Goal: Task Accomplishment & Management: Use online tool/utility

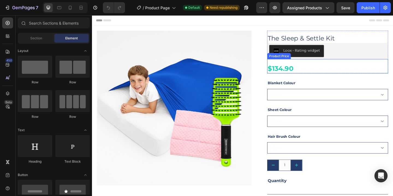
click at [308, 75] on div "$134.90" at bounding box center [347, 73] width 131 height 10
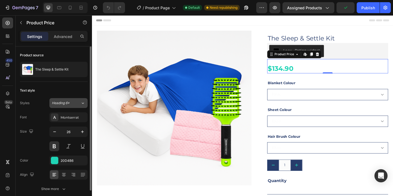
click at [56, 102] on span "Heading 6*" at bounding box center [61, 102] width 18 height 5
click at [34, 138] on div "Size 26" at bounding box center [54, 138] width 68 height 25
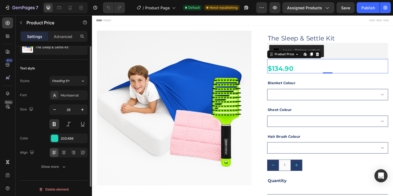
scroll to position [24, 0]
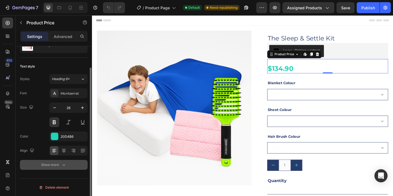
click at [56, 164] on div "Show more" at bounding box center [53, 164] width 25 height 5
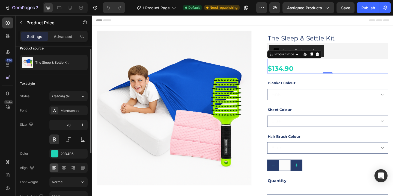
scroll to position [0, 0]
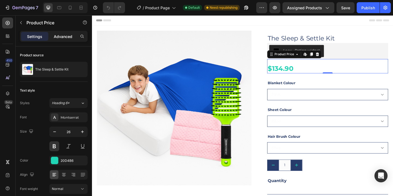
click at [56, 40] on div "Advanced" at bounding box center [62, 36] width 27 height 9
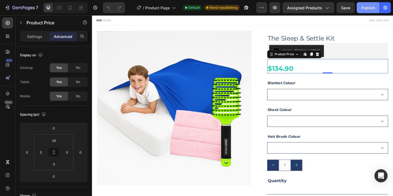
click at [369, 7] on div "Publish" at bounding box center [368, 8] width 14 height 6
click at [259, 8] on icon "button" at bounding box center [261, 7] width 5 height 5
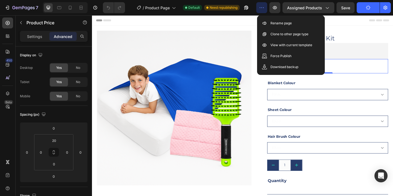
click at [246, 14] on div "7 Version history / Product Page Default Need republishing Preview Assigned Pro…" at bounding box center [196, 8] width 393 height 16
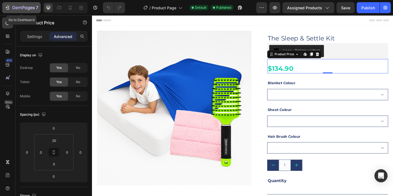
click at [23, 6] on icon "button" at bounding box center [23, 7] width 2 height 3
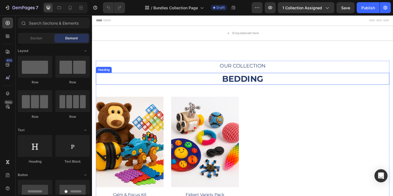
click at [254, 84] on h2 "BEDDING" at bounding box center [255, 84] width 319 height 13
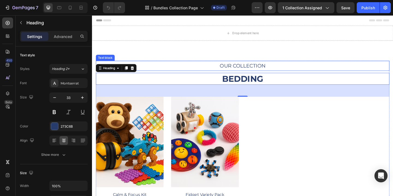
click at [267, 69] on p "OUR COLLECTION" at bounding box center [256, 70] width 318 height 10
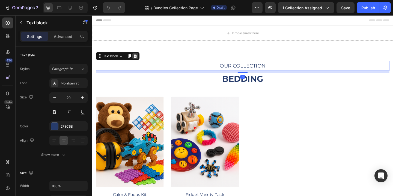
click at [138, 59] on icon at bounding box center [139, 60] width 4 height 4
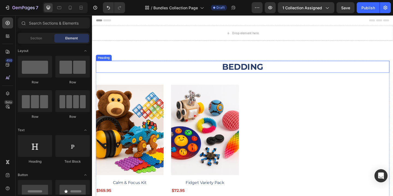
click at [260, 73] on h2 "BEDDING" at bounding box center [255, 71] width 319 height 13
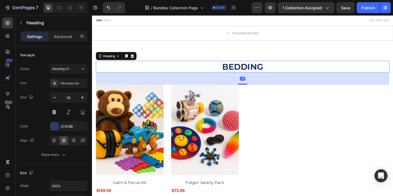
click at [260, 73] on h2 "BEDDING" at bounding box center [255, 71] width 319 height 13
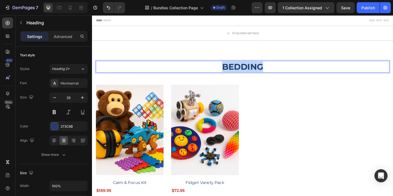
click at [260, 73] on p "BEDDING" at bounding box center [256, 71] width 318 height 12
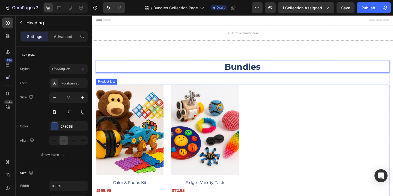
click at [325, 103] on div "(P) Images Calm & Focus Kit (P) Title $169.95 (P) Price (P) Price Row Add To Ca…" at bounding box center [255, 158] width 319 height 135
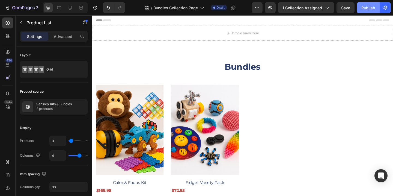
click at [368, 11] on button "Publish" at bounding box center [367, 7] width 23 height 11
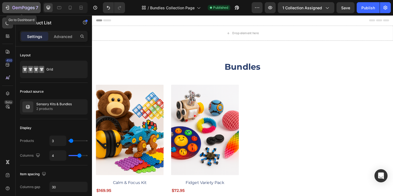
click at [17, 6] on icon "button" at bounding box center [23, 8] width 22 height 5
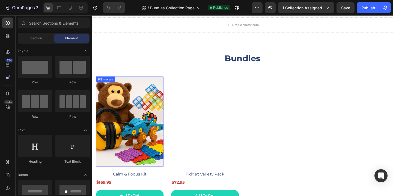
scroll to position [9, 0]
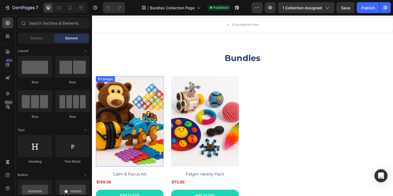
click at [143, 135] on img at bounding box center [133, 130] width 74 height 98
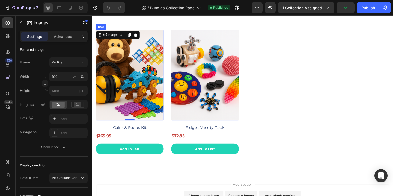
scroll to position [61, 0]
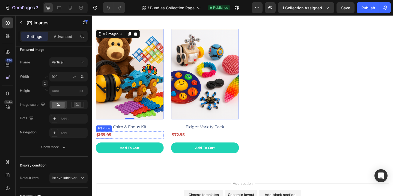
click at [107, 145] on div "$169.95" at bounding box center [104, 145] width 17 height 8
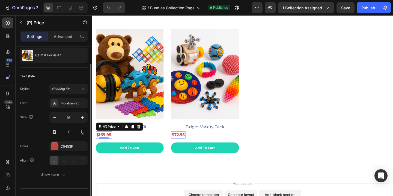
scroll to position [24, 0]
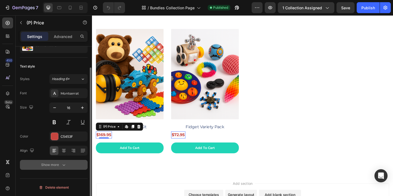
click at [53, 167] on div "Show more" at bounding box center [53, 164] width 25 height 5
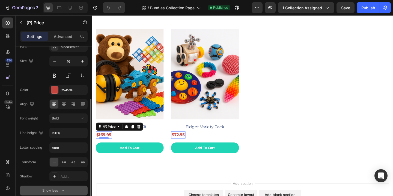
scroll to position [96, 0]
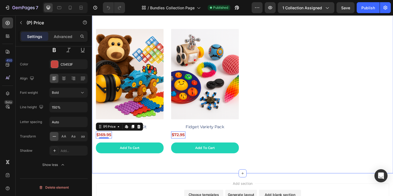
click at [291, 172] on div "Bundles Heading (P) Images Calm & Focus Kit (P) Title $169.95 (P) Price Edit co…" at bounding box center [255, 84] width 327 height 205
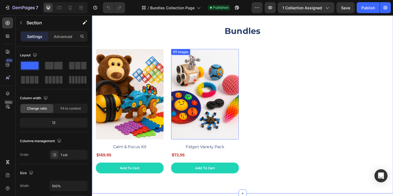
scroll to position [46, 0]
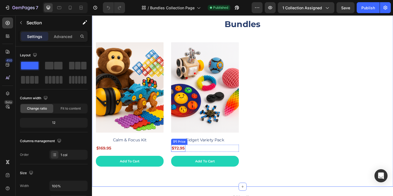
click at [113, 159] on div "$72.95" at bounding box center [104, 160] width 17 height 8
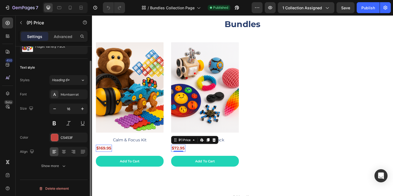
scroll to position [24, 0]
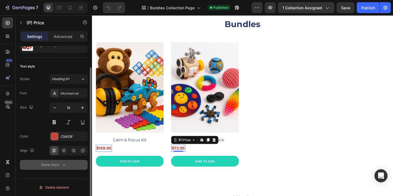
click at [62, 166] on icon "button" at bounding box center [63, 164] width 5 height 5
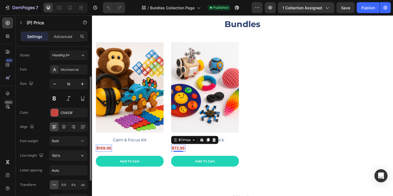
scroll to position [47, 0]
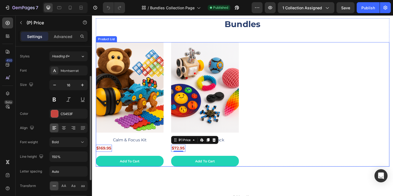
click at [282, 149] on div "(P) Images Calm & Focus Kit (P) Title $169.95 (P) Price Edit content in Shopify…" at bounding box center [255, 111] width 319 height 135
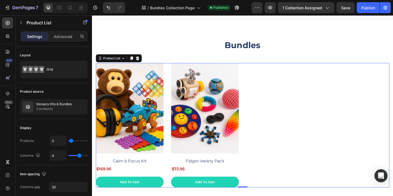
scroll to position [21, 0]
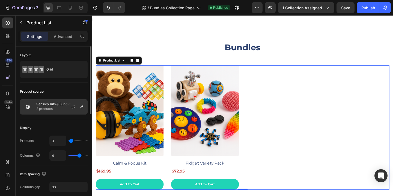
click at [46, 106] on p "2 products" at bounding box center [53, 108] width 35 height 5
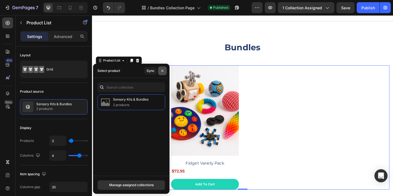
click at [164, 71] on icon "button" at bounding box center [162, 70] width 4 height 4
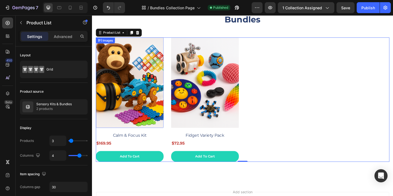
scroll to position [62, 0]
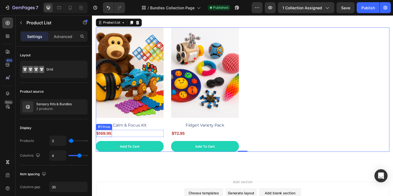
click at [112, 142] on div "$169.95" at bounding box center [104, 144] width 17 height 8
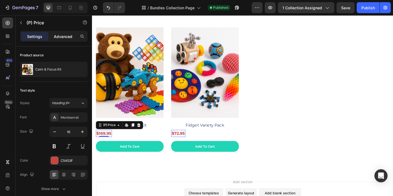
click at [62, 38] on p "Advanced" at bounding box center [63, 37] width 19 height 6
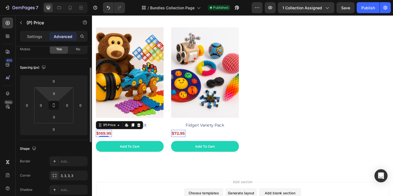
scroll to position [0, 0]
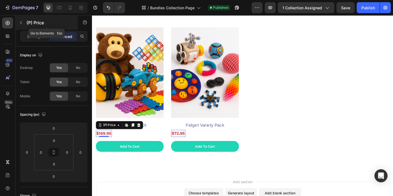
click at [23, 24] on button "button" at bounding box center [21, 22] width 9 height 9
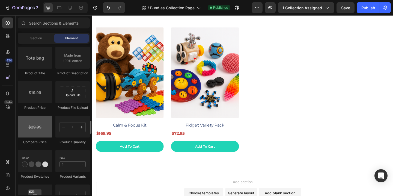
scroll to position [876, 0]
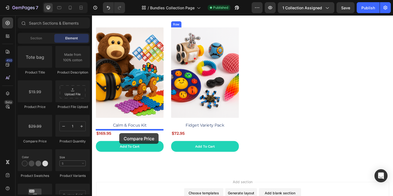
drag, startPoint x: 127, startPoint y: 146, endPoint x: 122, endPoint y: 143, distance: 6.0
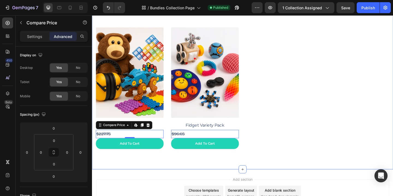
click at [193, 167] on div "Bundles Heading (P) Images Calm & Focus Kit (P) Title $227.75 Compare Price Edi…" at bounding box center [255, 82] width 327 height 202
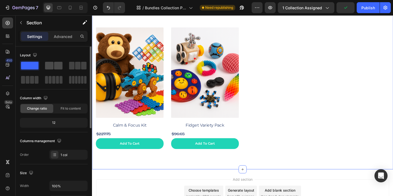
click at [56, 67] on span at bounding box center [58, 66] width 8 height 8
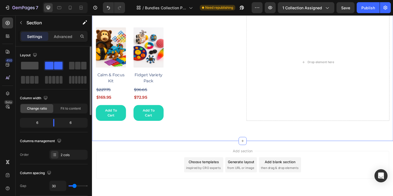
click at [25, 66] on span at bounding box center [29, 66] width 17 height 8
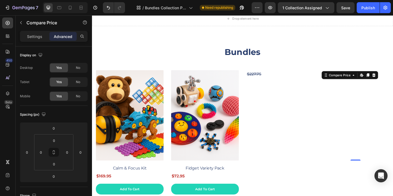
scroll to position [0, 0]
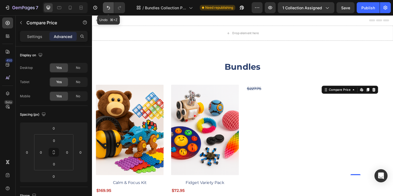
click at [106, 8] on icon "Undo/Redo" at bounding box center [108, 7] width 5 height 5
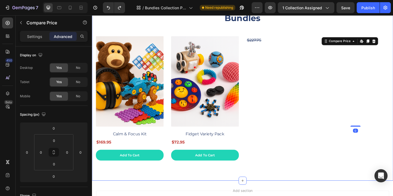
scroll to position [56, 0]
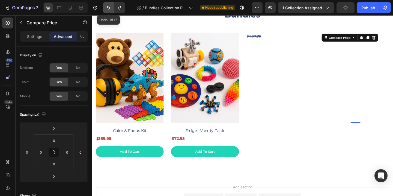
click at [108, 7] on icon "Undo/Redo" at bounding box center [108, 8] width 3 height 4
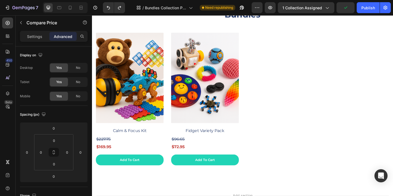
click at [105, 151] on div "$227.75" at bounding box center [133, 149] width 74 height 9
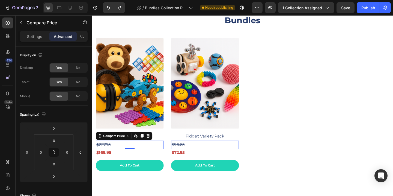
scroll to position [56, 0]
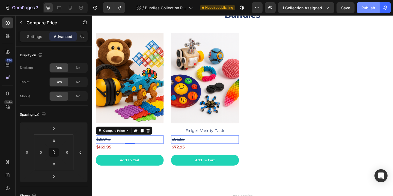
click at [363, 10] on div "Publish" at bounding box center [368, 8] width 14 height 6
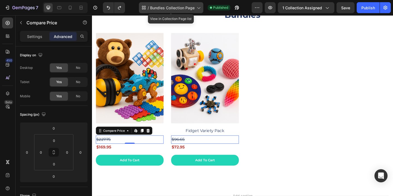
click at [197, 7] on icon at bounding box center [198, 8] width 3 height 2
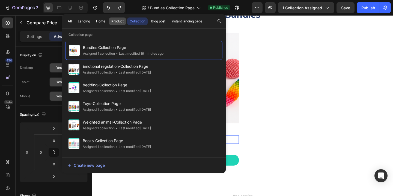
click at [116, 20] on div "Product" at bounding box center [117, 21] width 12 height 5
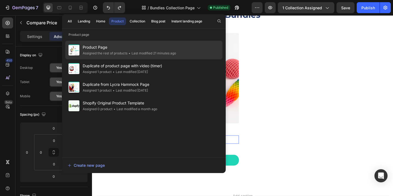
click at [118, 50] on div "Assigned the rest of products" at bounding box center [105, 52] width 45 height 5
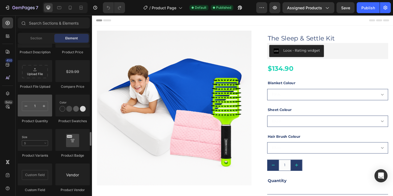
scroll to position [935, 0]
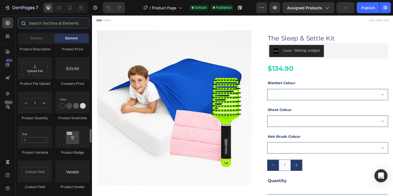
click at [54, 24] on input "text" at bounding box center [54, 22] width 72 height 11
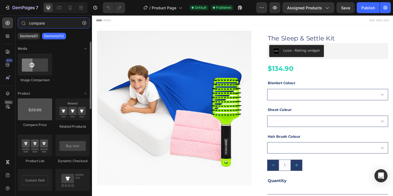
type input "compare"
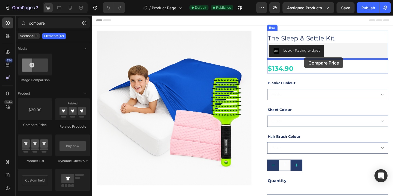
drag, startPoint x: 125, startPoint y: 131, endPoint x: 322, endPoint y: 61, distance: 209.7
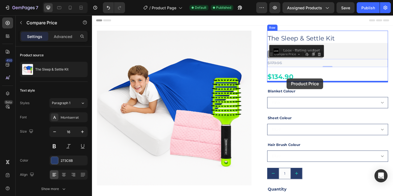
drag, startPoint x: 321, startPoint y: 68, endPoint x: 303, endPoint y: 84, distance: 23.5
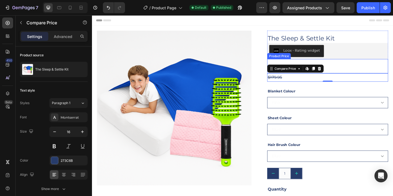
click at [350, 69] on div "$134.90" at bounding box center [347, 73] width 131 height 10
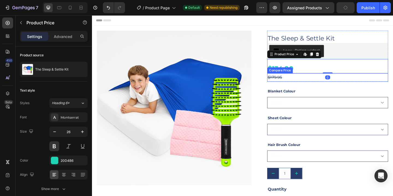
click at [290, 85] on div "$179.95" at bounding box center [347, 82] width 131 height 9
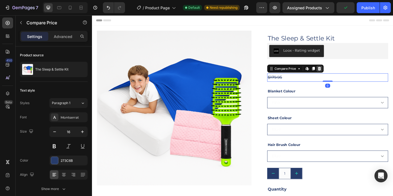
click at [338, 73] on icon at bounding box center [339, 73] width 4 height 4
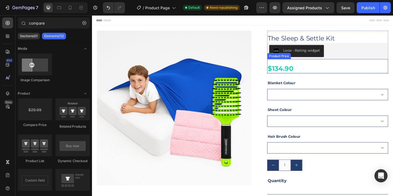
click at [316, 72] on div "$134.90" at bounding box center [347, 73] width 131 height 10
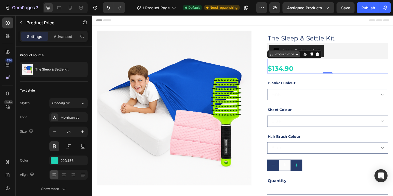
click at [292, 58] on div "Product Price" at bounding box center [300, 57] width 23 height 5
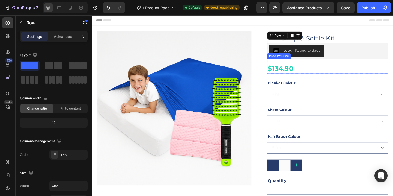
click at [314, 71] on div "$134.90" at bounding box center [347, 73] width 131 height 10
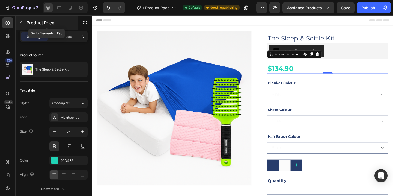
click at [20, 21] on icon "button" at bounding box center [21, 22] width 4 height 4
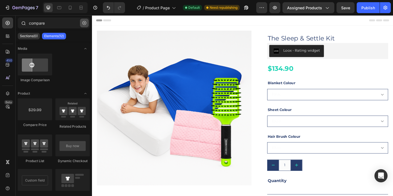
click at [84, 23] on icon "button" at bounding box center [84, 23] width 4 height 4
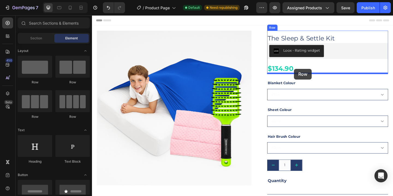
drag, startPoint x: 160, startPoint y: 81, endPoint x: 311, endPoint y: 73, distance: 151.5
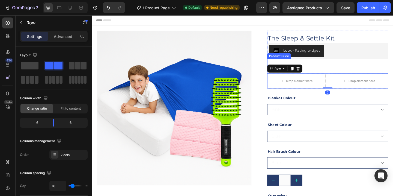
click at [357, 73] on div "$134.90" at bounding box center [347, 73] width 131 height 10
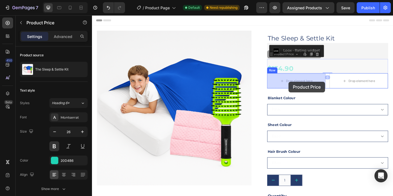
drag, startPoint x: 317, startPoint y: 72, endPoint x: 305, endPoint y: 87, distance: 19.5
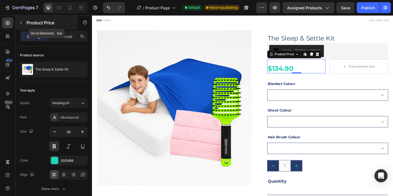
click at [21, 21] on icon "button" at bounding box center [21, 22] width 4 height 4
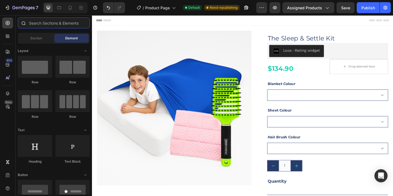
click at [40, 23] on input "text" at bounding box center [54, 22] width 72 height 11
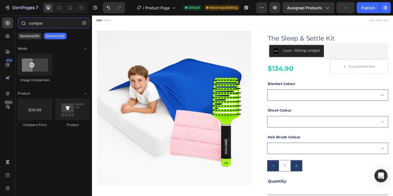
type input "compare"
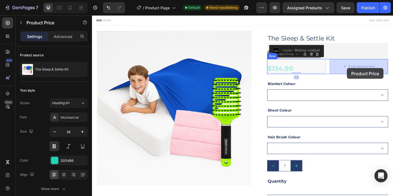
drag, startPoint x: 293, startPoint y: 76, endPoint x: 369, endPoint y: 73, distance: 75.9
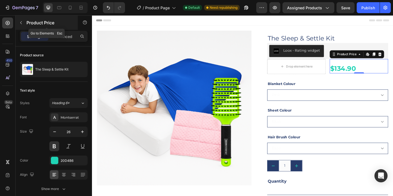
click at [17, 20] on button "button" at bounding box center [21, 22] width 9 height 9
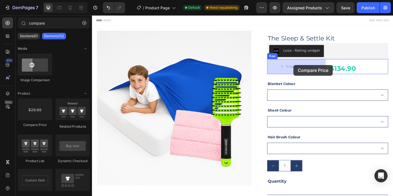
drag, startPoint x: 121, startPoint y: 128, endPoint x: 310, endPoint y: 70, distance: 197.6
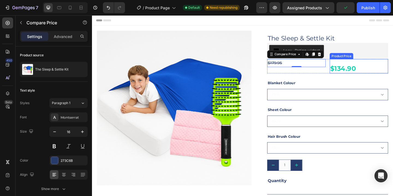
click at [362, 75] on div "$134.90" at bounding box center [382, 73] width 64 height 10
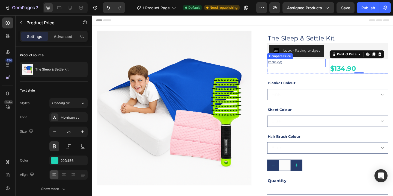
click at [296, 68] on div "$179.95" at bounding box center [314, 67] width 64 height 9
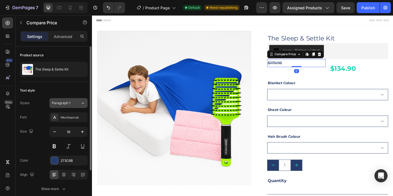
click at [82, 103] on icon at bounding box center [82, 102] width 5 height 5
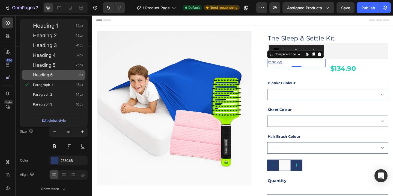
click at [62, 74] on div "Heading 6 18px" at bounding box center [58, 74] width 50 height 5
type input "18"
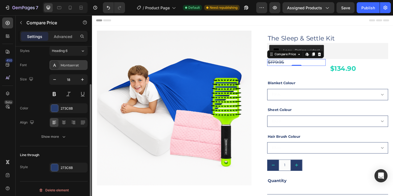
scroll to position [53, 0]
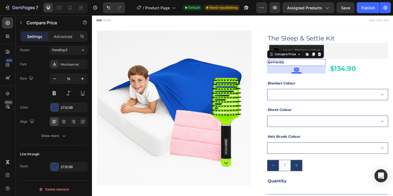
drag, startPoint x: 315, startPoint y: 70, endPoint x: 316, endPoint y: 78, distance: 8.5
click at [316, 78] on div at bounding box center [314, 78] width 11 height 2
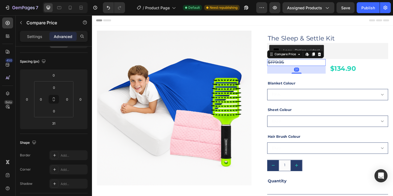
click at [339, 76] on div "31" at bounding box center [314, 74] width 64 height 8
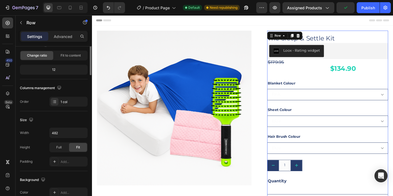
scroll to position [0, 0]
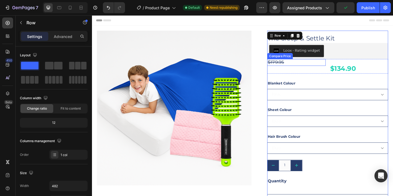
click at [303, 67] on div "$179.95" at bounding box center [314, 66] width 64 height 7
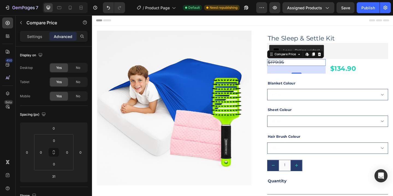
click at [306, 67] on div "$179.95" at bounding box center [314, 66] width 64 height 7
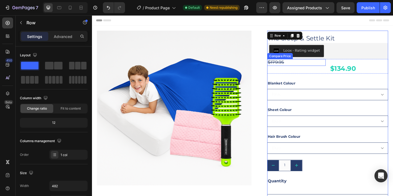
click at [308, 67] on div "$179.95" at bounding box center [314, 66] width 64 height 7
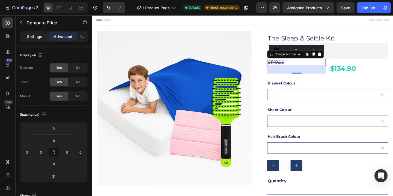
click at [38, 39] on div "Settings" at bounding box center [34, 36] width 27 height 9
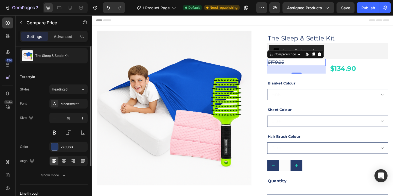
scroll to position [19, 0]
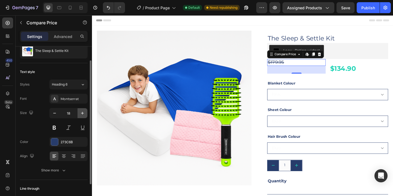
click at [82, 113] on icon "button" at bounding box center [82, 113] width 3 height 3
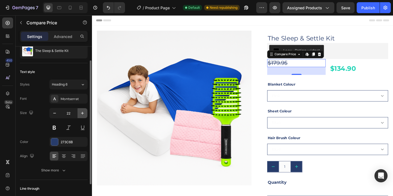
click at [82, 113] on icon "button" at bounding box center [82, 113] width 3 height 3
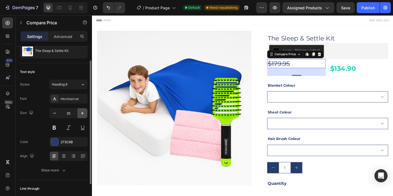
click at [82, 113] on icon "button" at bounding box center [82, 113] width 3 height 3
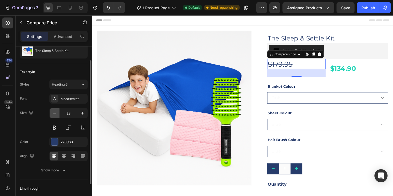
click at [54, 115] on icon "button" at bounding box center [54, 112] width 5 height 5
type input "26"
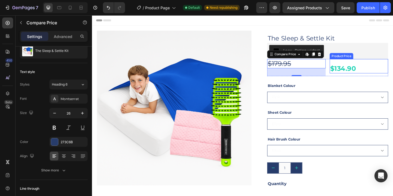
click at [373, 71] on div "$134.90" at bounding box center [382, 73] width 64 height 10
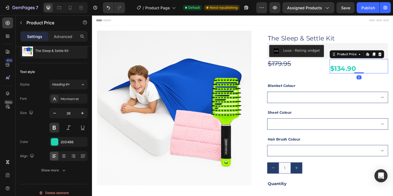
click at [363, 70] on div "$134.90" at bounding box center [382, 73] width 64 height 10
click at [382, 84] on div "0" at bounding box center [381, 82] width 5 height 4
click at [364, 73] on div "$134.90" at bounding box center [382, 73] width 64 height 10
click at [309, 69] on div "$179.95" at bounding box center [314, 68] width 64 height 10
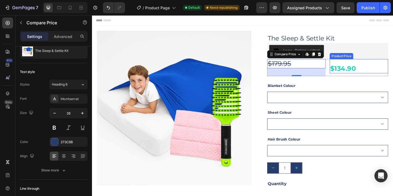
click at [358, 72] on div "$134.90" at bounding box center [382, 73] width 64 height 10
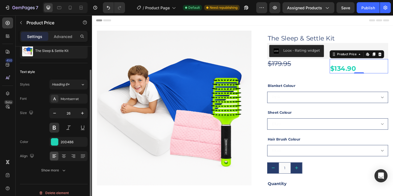
scroll to position [24, 0]
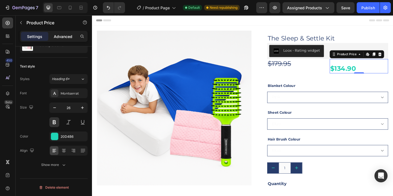
click at [58, 37] on p "Advanced" at bounding box center [63, 37] width 19 height 6
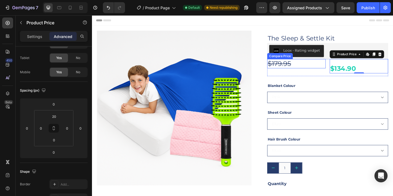
click at [301, 69] on div "$179.95" at bounding box center [314, 68] width 64 height 10
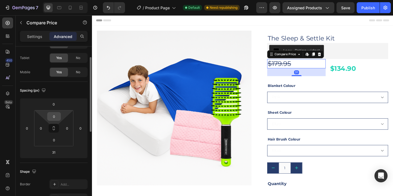
click at [54, 116] on input "0" at bounding box center [54, 116] width 11 height 8
type input "20"
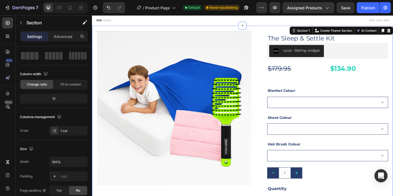
scroll to position [0, 0]
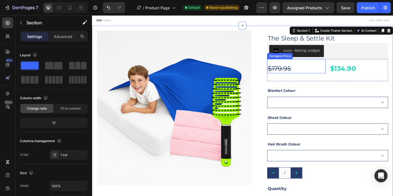
click at [318, 72] on div "$179.95" at bounding box center [314, 73] width 64 height 10
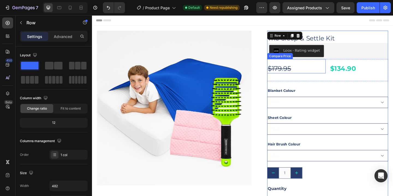
click at [309, 75] on div "$179.95" at bounding box center [314, 73] width 64 height 10
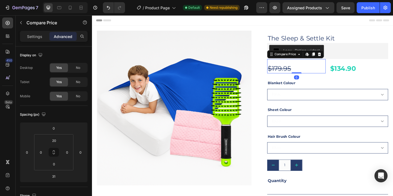
drag, startPoint x: 316, startPoint y: 86, endPoint x: 317, endPoint y: 74, distance: 12.0
click at [317, 74] on div "$179.95 Compare Price Edit content in Shopify 0 Compare Price Edit content in S…" at bounding box center [314, 71] width 64 height 16
type input "0"
click at [267, 21] on div "Header" at bounding box center [255, 20] width 318 height 11
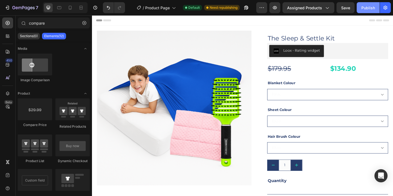
click at [367, 7] on div "Publish" at bounding box center [368, 8] width 14 height 6
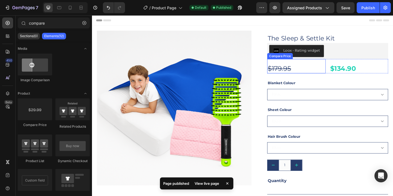
click at [332, 72] on div "$179.95" at bounding box center [314, 73] width 64 height 10
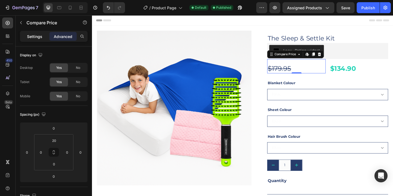
click at [27, 35] on div "Settings" at bounding box center [34, 36] width 27 height 9
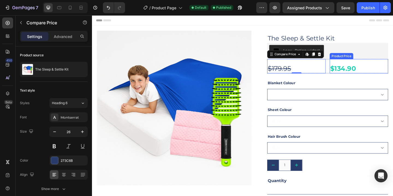
click at [352, 64] on div "$134.90 Product Price Product Price" at bounding box center [382, 71] width 64 height 16
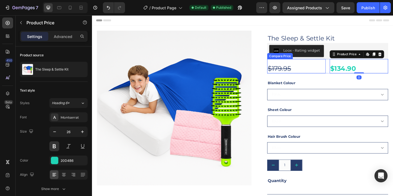
click at [324, 70] on div "$179.95" at bounding box center [314, 73] width 64 height 10
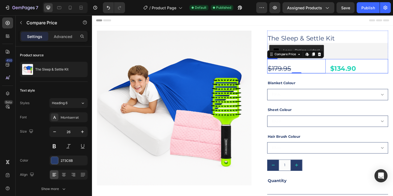
click at [348, 67] on div "$179.95 Compare Price Edit content in Shopify 0 Compare Price Edit content in S…" at bounding box center [347, 71] width 131 height 16
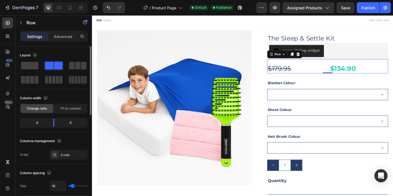
click at [38, 123] on div "6" at bounding box center [35, 123] width 28 height 8
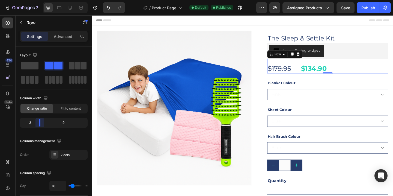
drag, startPoint x: 54, startPoint y: 123, endPoint x: 110, endPoint y: 48, distance: 93.6
click at [35, 0] on body "7 Version history / Product Page Default Published Preview Assigned Products Sa…" at bounding box center [196, 0] width 393 height 0
click at [371, 6] on div "Publish" at bounding box center [368, 8] width 14 height 6
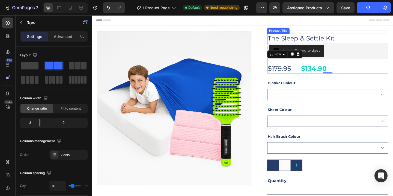
click at [298, 38] on h1 "The Sleep & Settle Kit" at bounding box center [347, 40] width 131 height 10
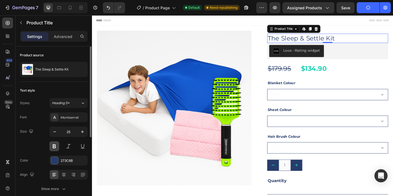
click at [54, 145] on button at bounding box center [54, 146] width 10 height 10
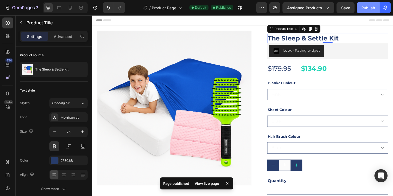
click at [366, 10] on div "Publish" at bounding box center [368, 8] width 14 height 6
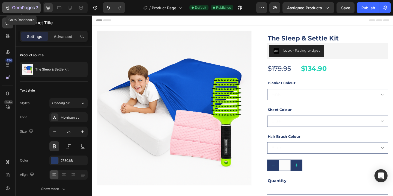
click at [15, 6] on icon "button" at bounding box center [23, 8] width 22 height 5
